Goal: Task Accomplishment & Management: Manage account settings

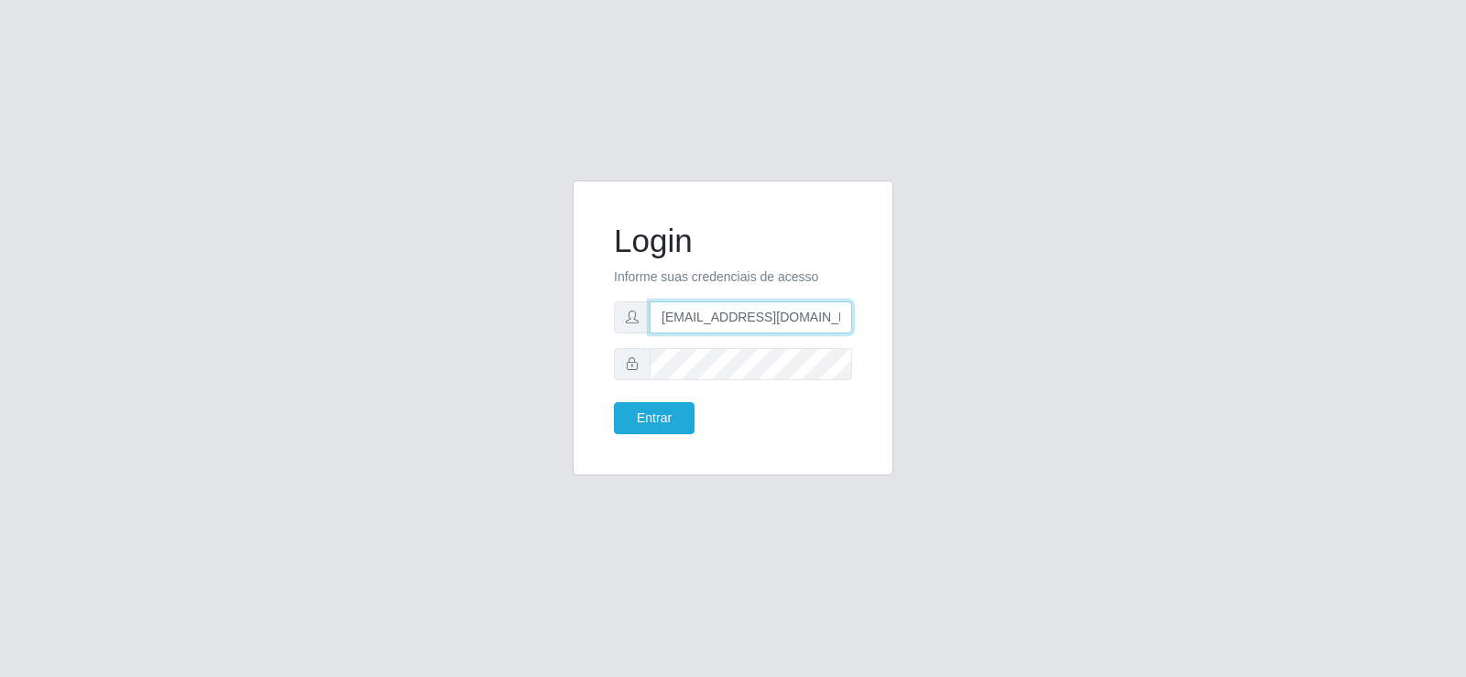
click at [774, 318] on input "[EMAIL_ADDRESS][DOMAIN_NAME]" at bounding box center [751, 317] width 202 height 32
drag, startPoint x: 838, startPoint y: 319, endPoint x: 459, endPoint y: 399, distance: 387.8
click at [465, 403] on div "Login Informe suas credenciais de acesso [EMAIL_ADDRESS][DOMAIN_NAME] Entrar" at bounding box center [733, 338] width 1044 height 317
click at [749, 310] on input "om" at bounding box center [751, 317] width 202 height 32
type input "o"
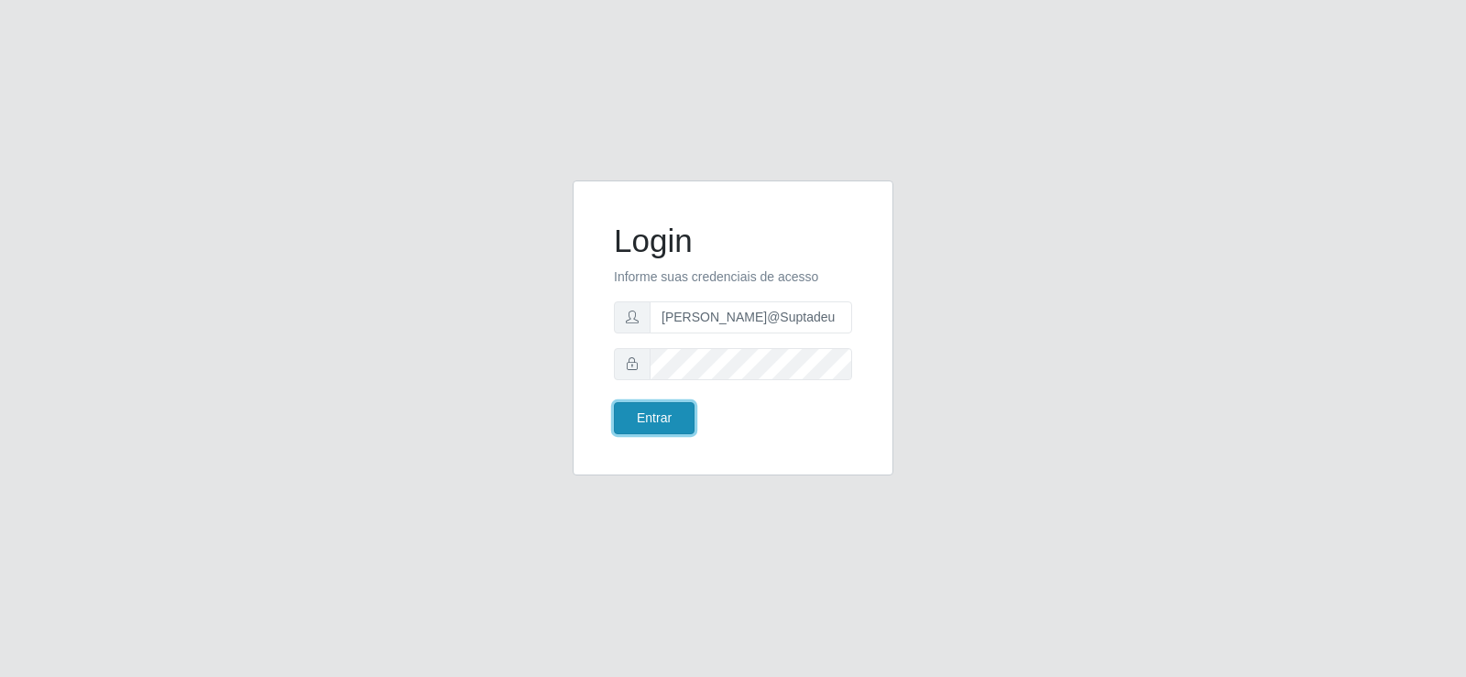
click at [676, 427] on button "Entrar" at bounding box center [654, 418] width 81 height 32
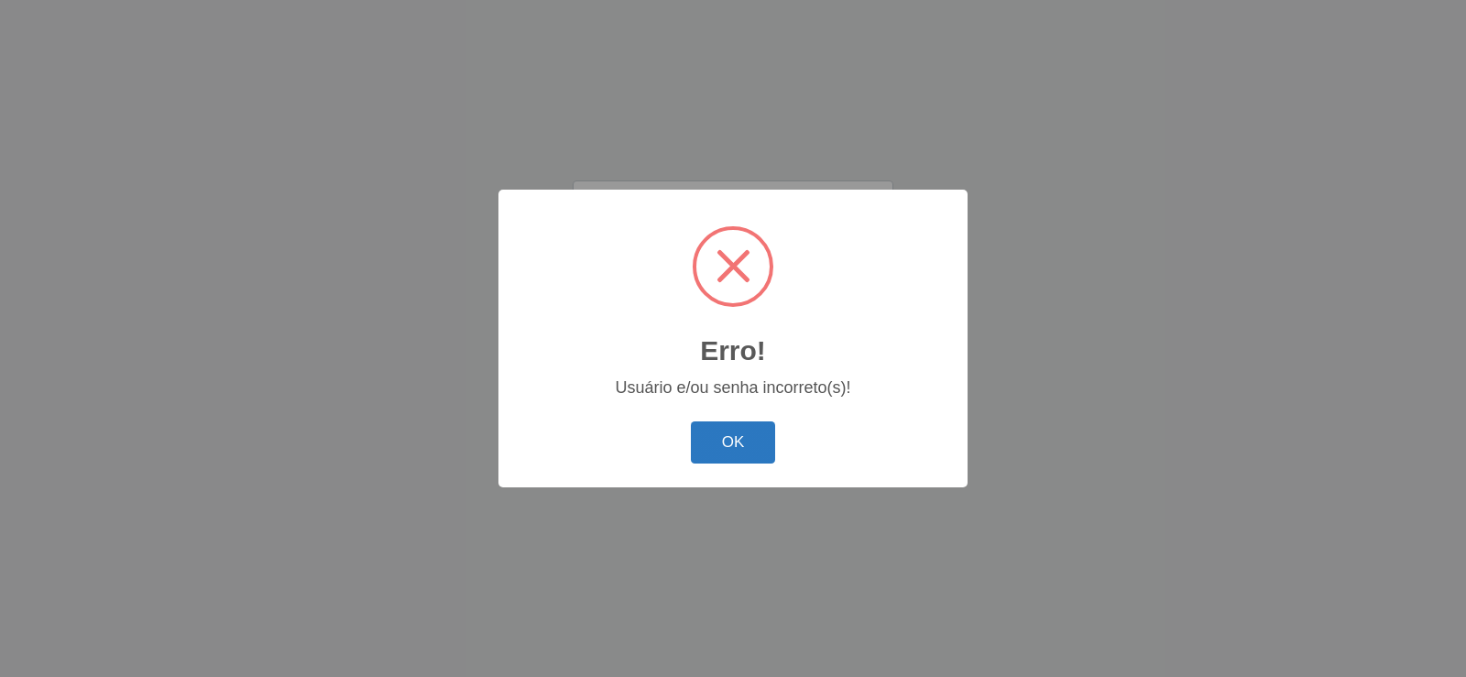
click at [738, 461] on button "OK" at bounding box center [733, 442] width 85 height 43
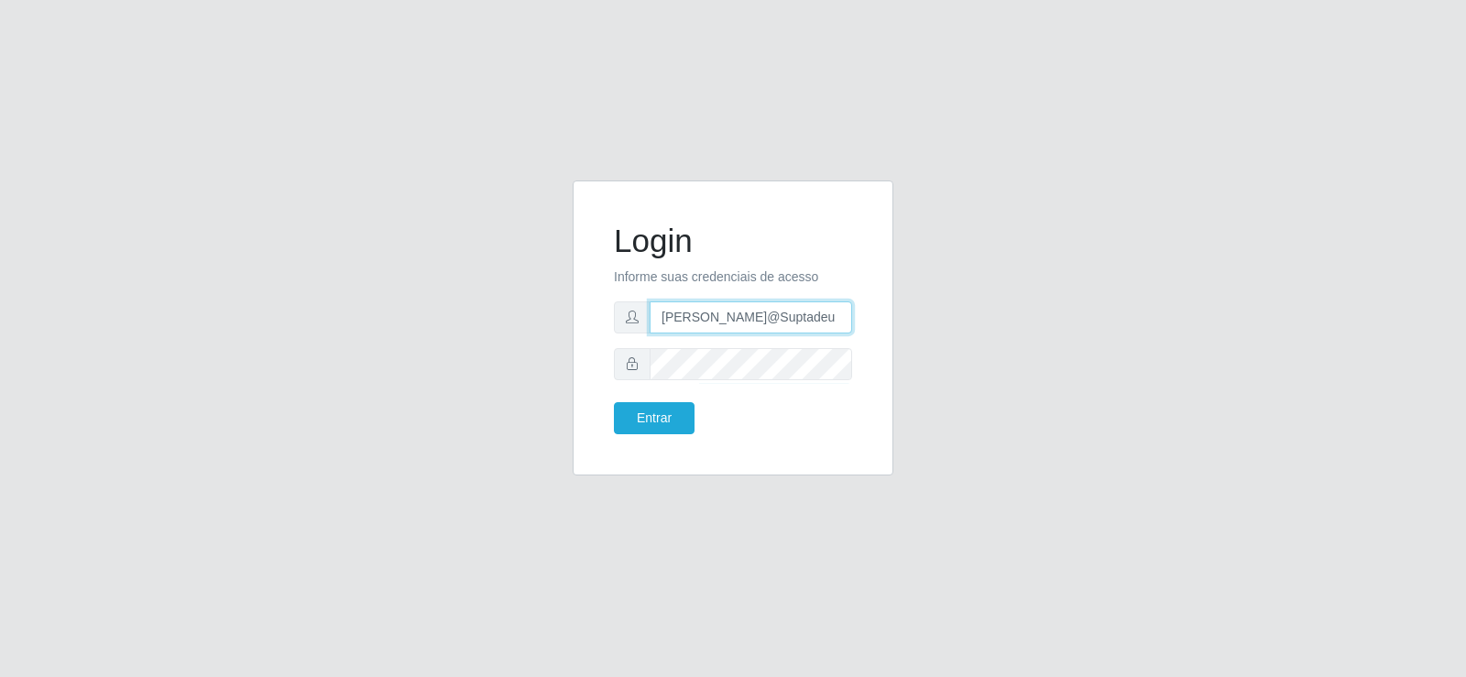
click at [795, 328] on input "[PERSON_NAME]@Suptadeu" at bounding box center [751, 317] width 202 height 32
type input "[PERSON_NAME]@Suptadeu"
click at [650, 411] on button "Entrar" at bounding box center [654, 418] width 81 height 32
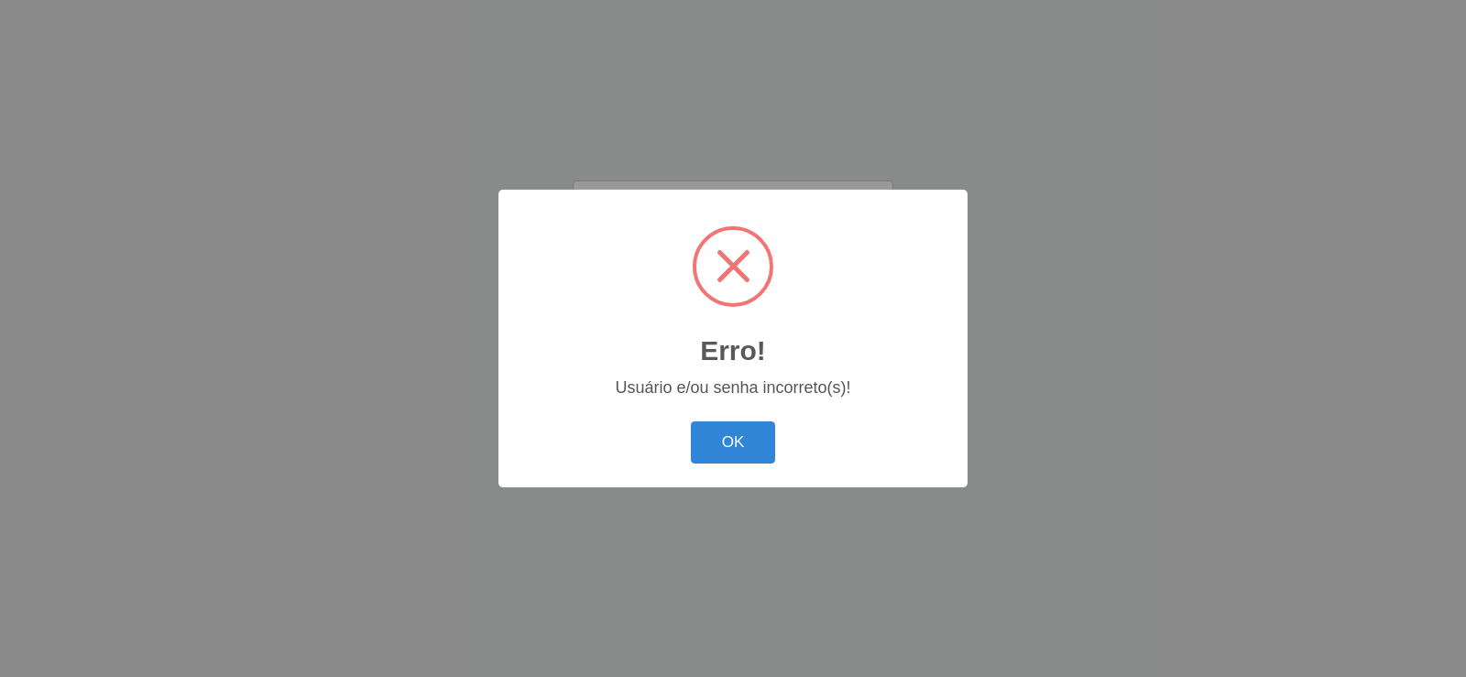
drag, startPoint x: 698, startPoint y: 415, endPoint x: 708, endPoint y: 416, distance: 10.1
click at [701, 415] on div "Erro! × Usuário e/ou senha incorreto(s)! OK Cancel" at bounding box center [732, 338] width 469 height 297
drag, startPoint x: 715, startPoint y: 419, endPoint x: 815, endPoint y: 472, distance: 113.9
click at [753, 433] on div "OK Cancel" at bounding box center [733, 442] width 432 height 52
click at [756, 452] on button "OK" at bounding box center [733, 442] width 85 height 43
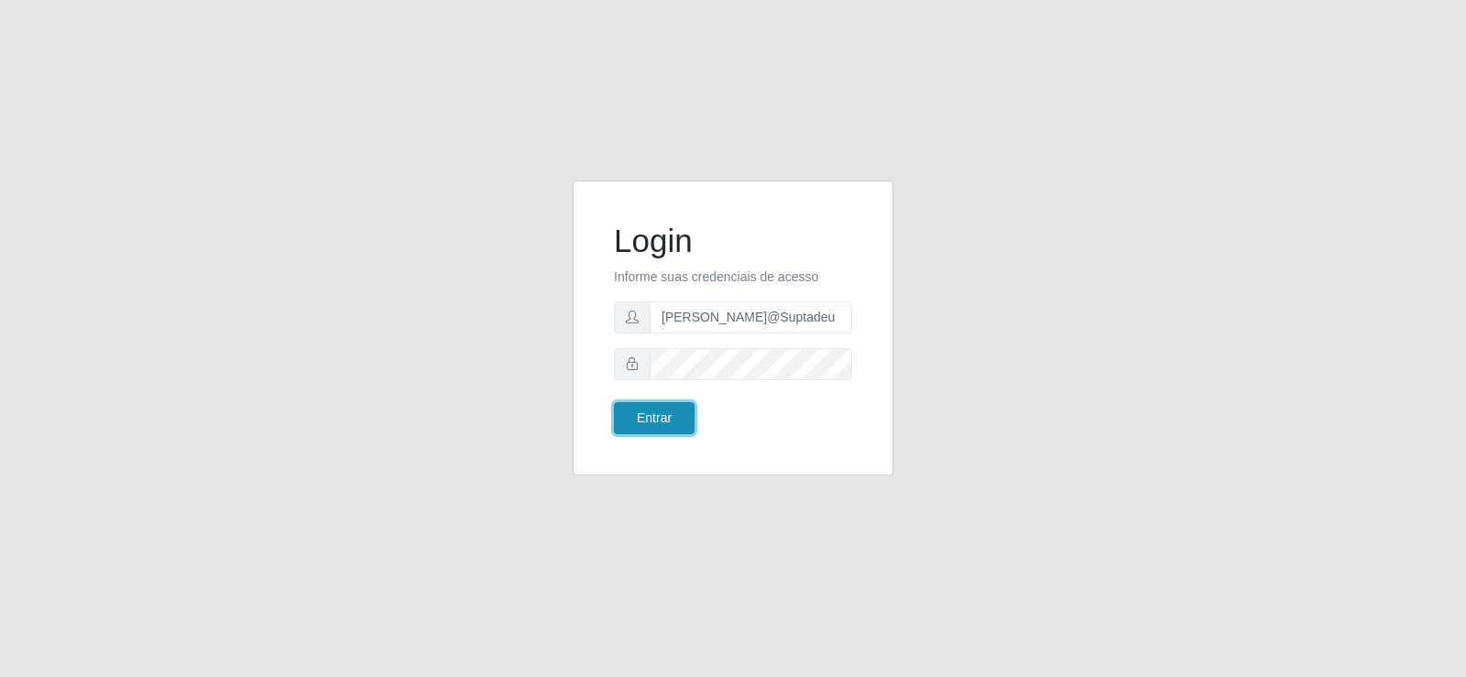
click at [629, 418] on button "Entrar" at bounding box center [654, 418] width 81 height 32
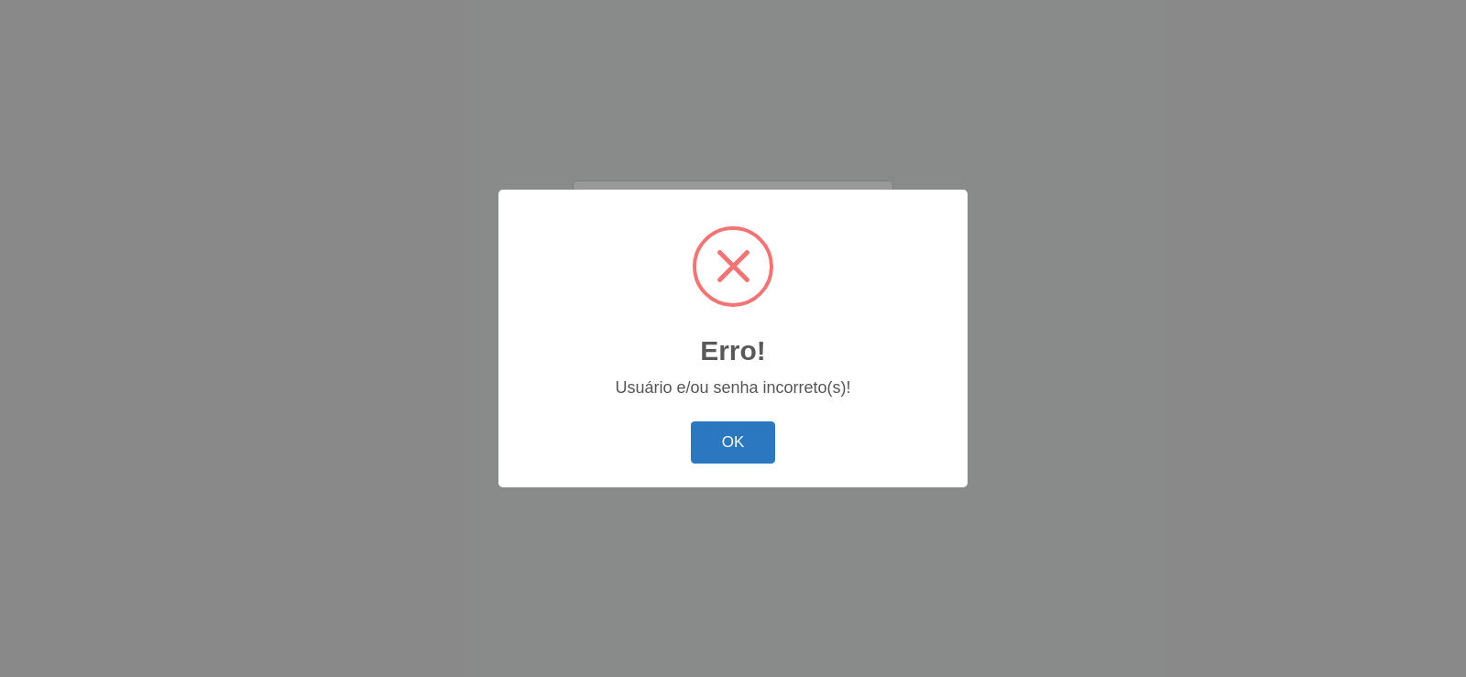
click at [749, 443] on button "OK" at bounding box center [733, 442] width 85 height 43
